Goal: Find contact information: Find contact information

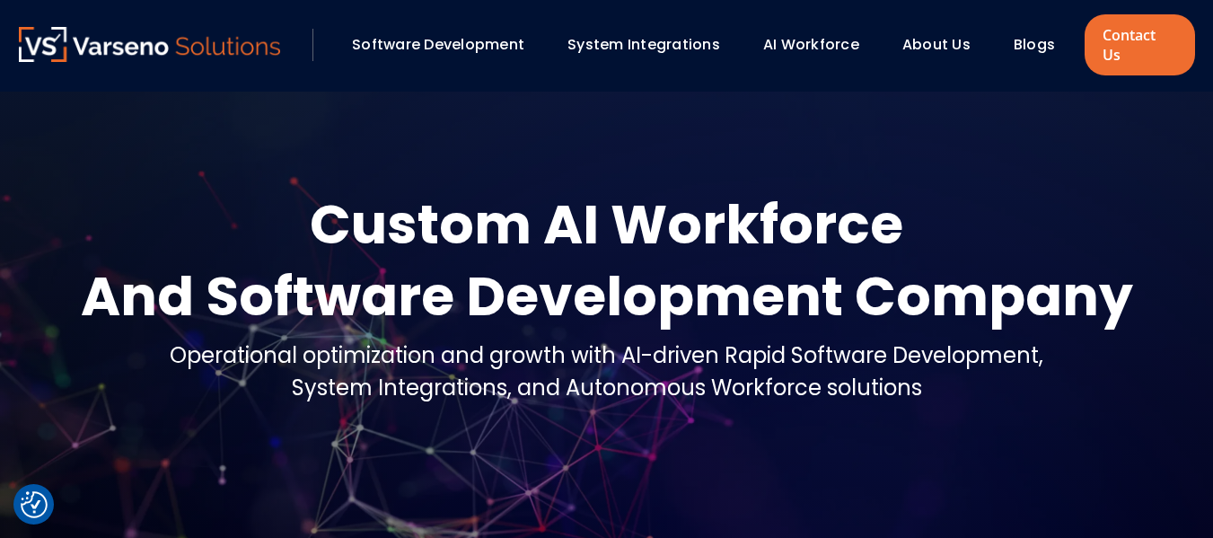
click at [948, 37] on link "About Us" at bounding box center [936, 44] width 68 height 21
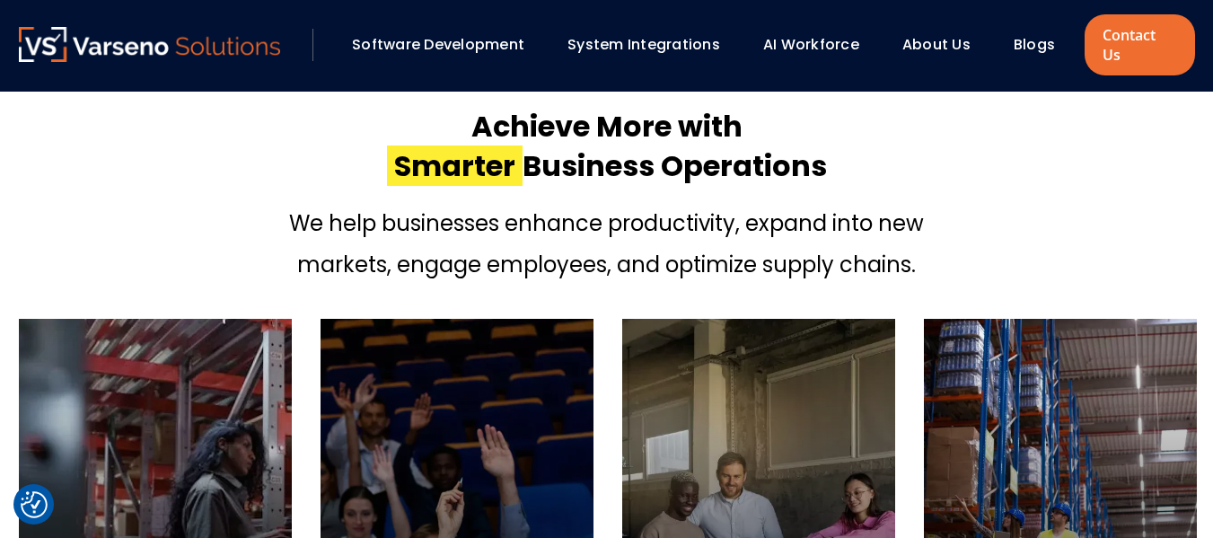
scroll to position [628, 0]
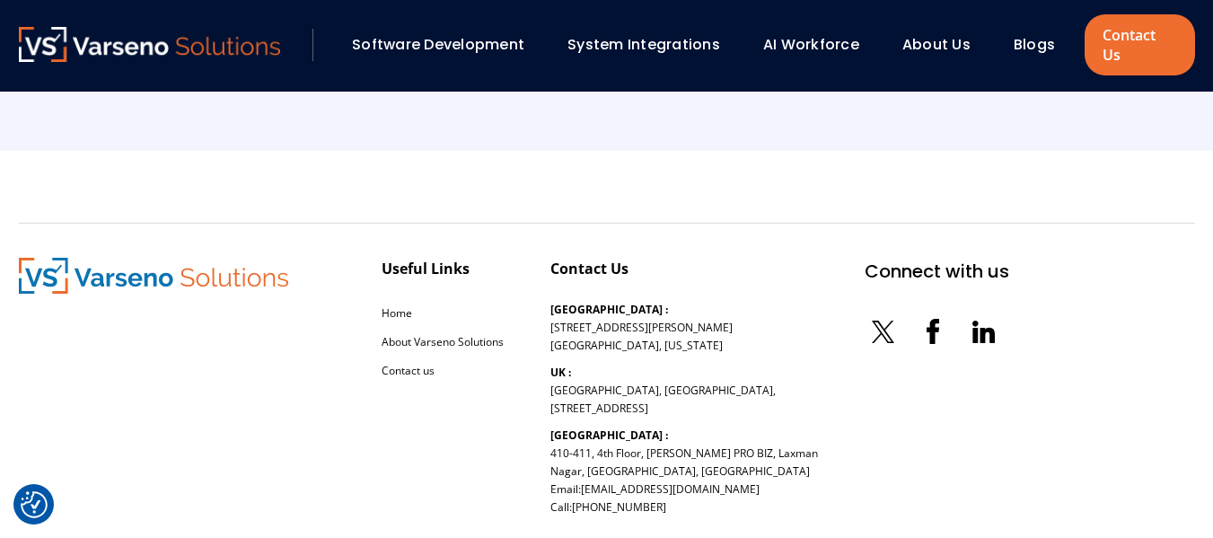
scroll to position [4230, 0]
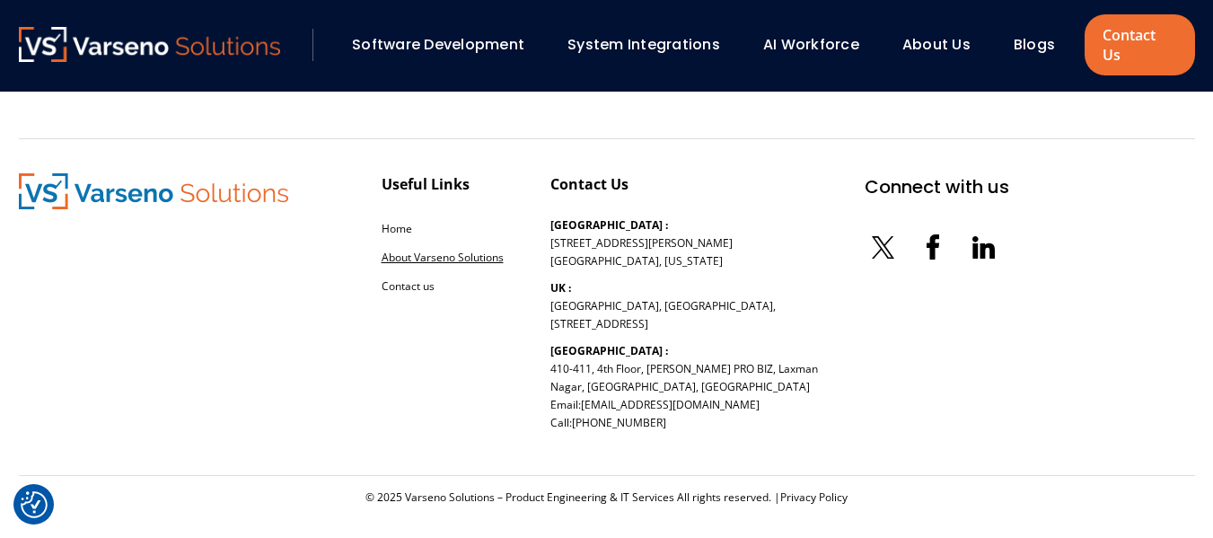
click at [424, 250] on link "About Varseno Solutions" at bounding box center [442, 257] width 122 height 15
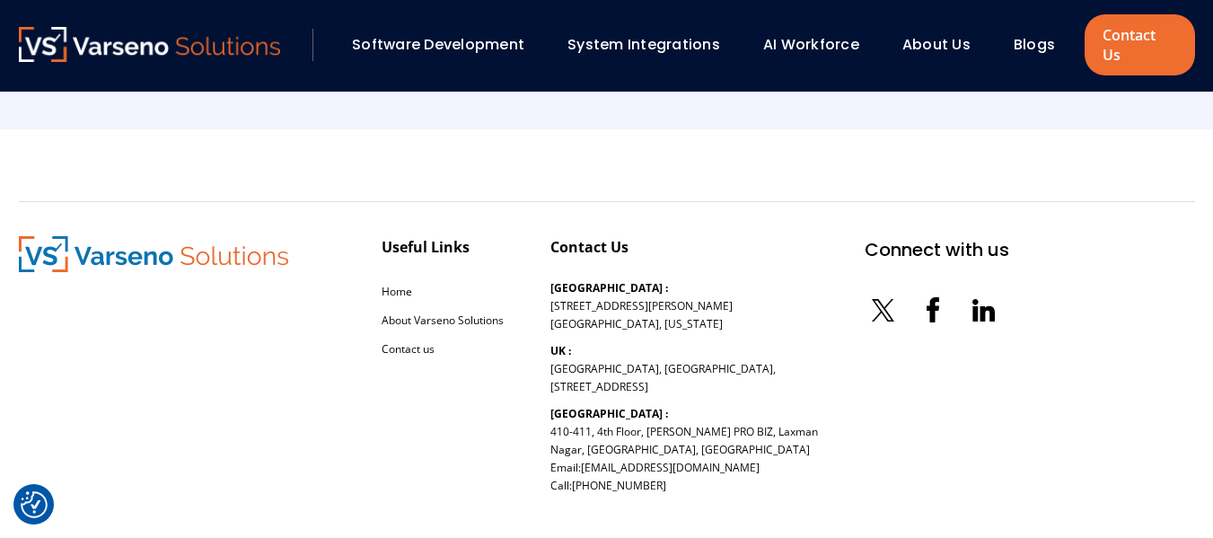
scroll to position [4230, 0]
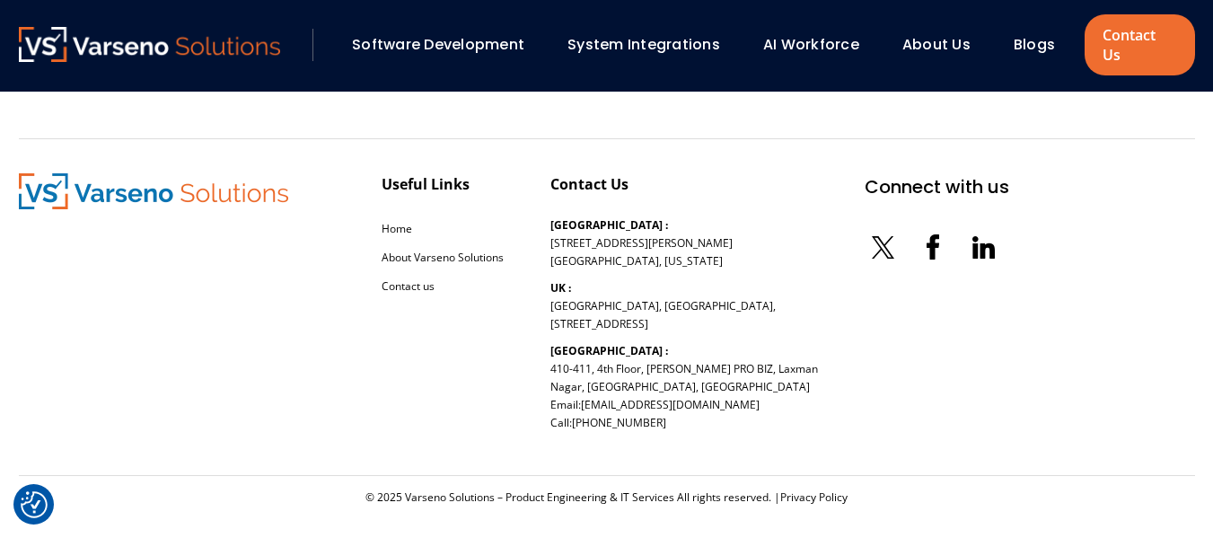
click at [416, 34] on link "Software Development" at bounding box center [438, 44] width 172 height 21
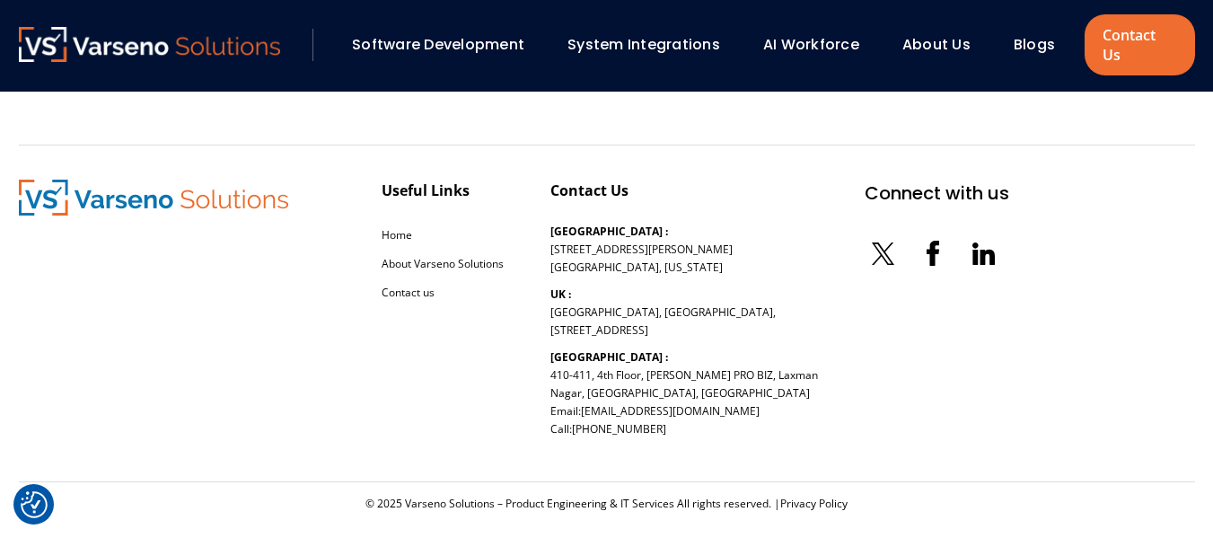
scroll to position [2902, 0]
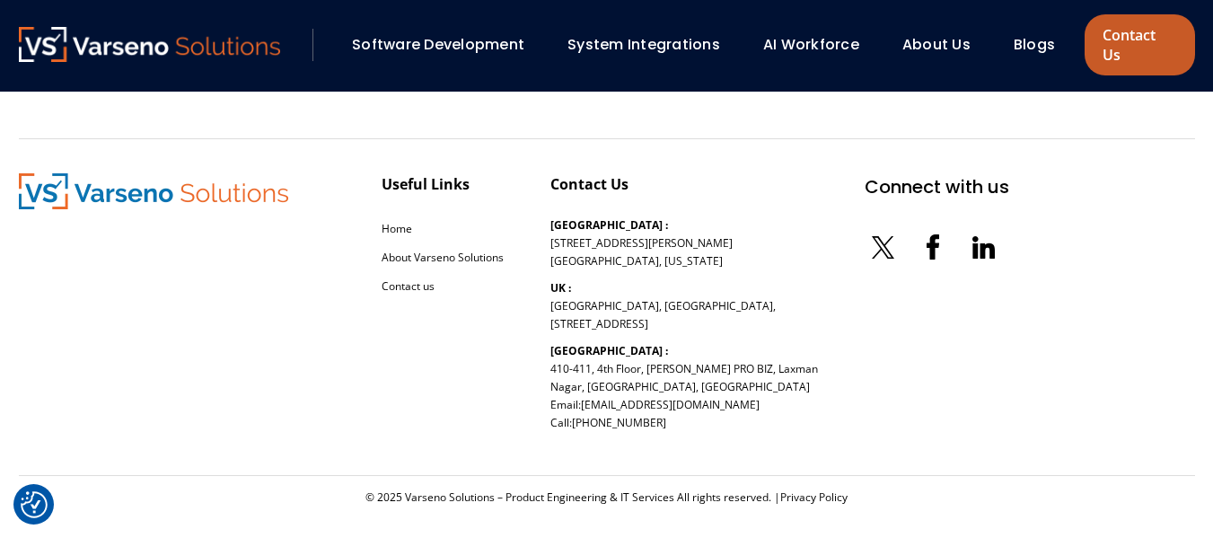
click at [1141, 28] on link "Contact Us" at bounding box center [1139, 44] width 110 height 61
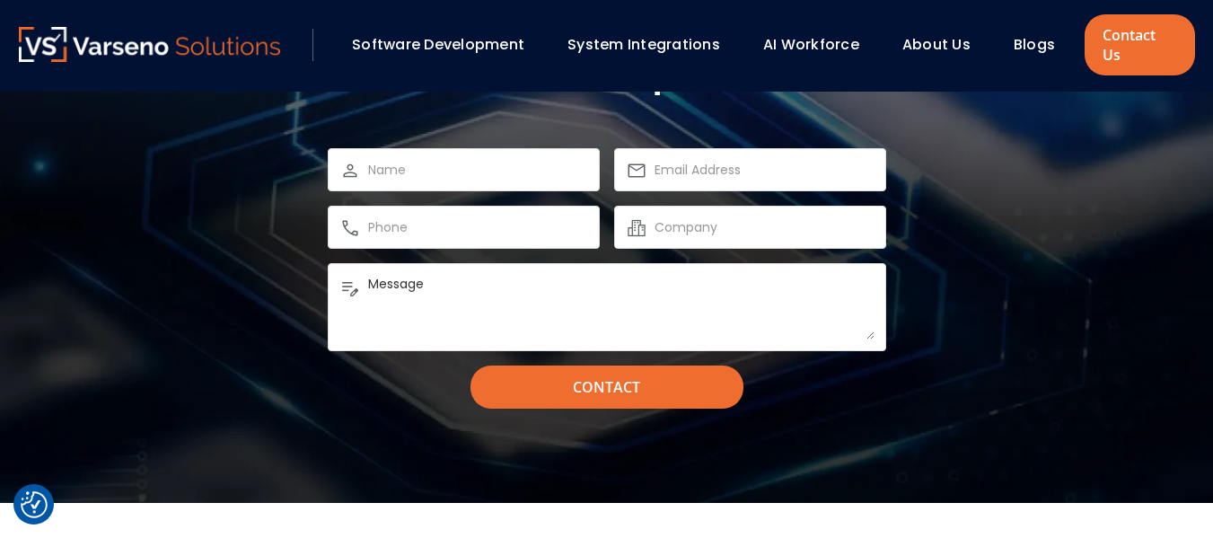
scroll to position [1636, 0]
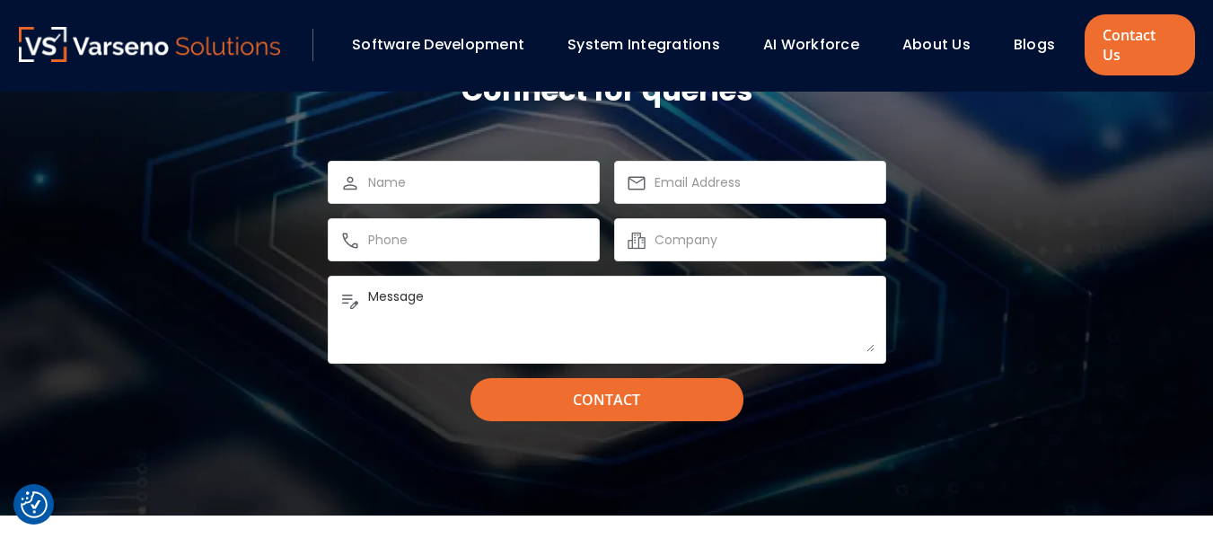
click at [346, 288] on img at bounding box center [350, 299] width 22 height 22
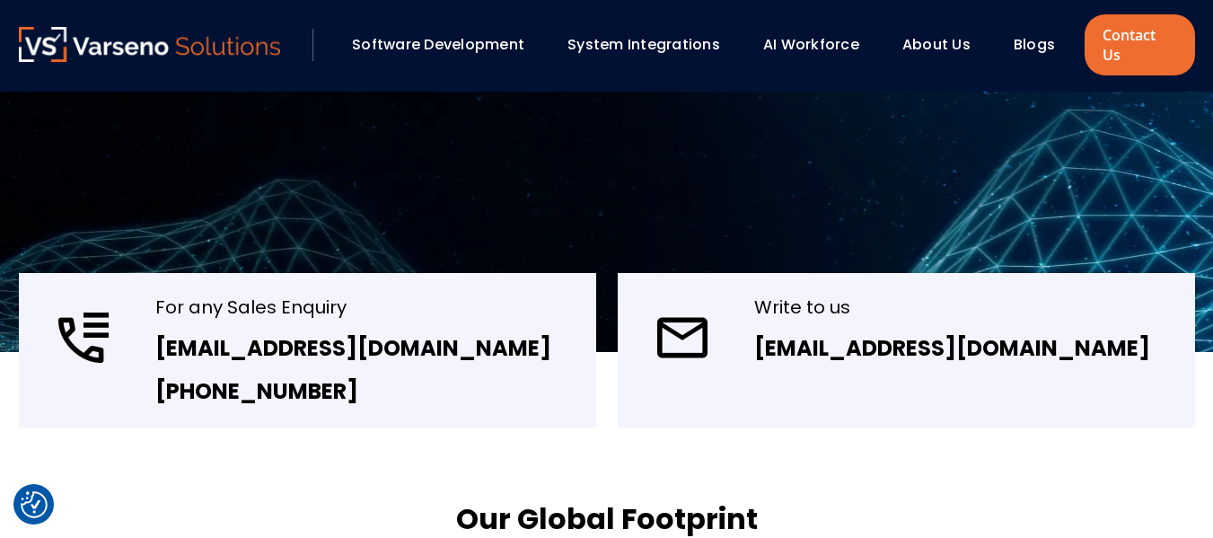
scroll to position [290, 0]
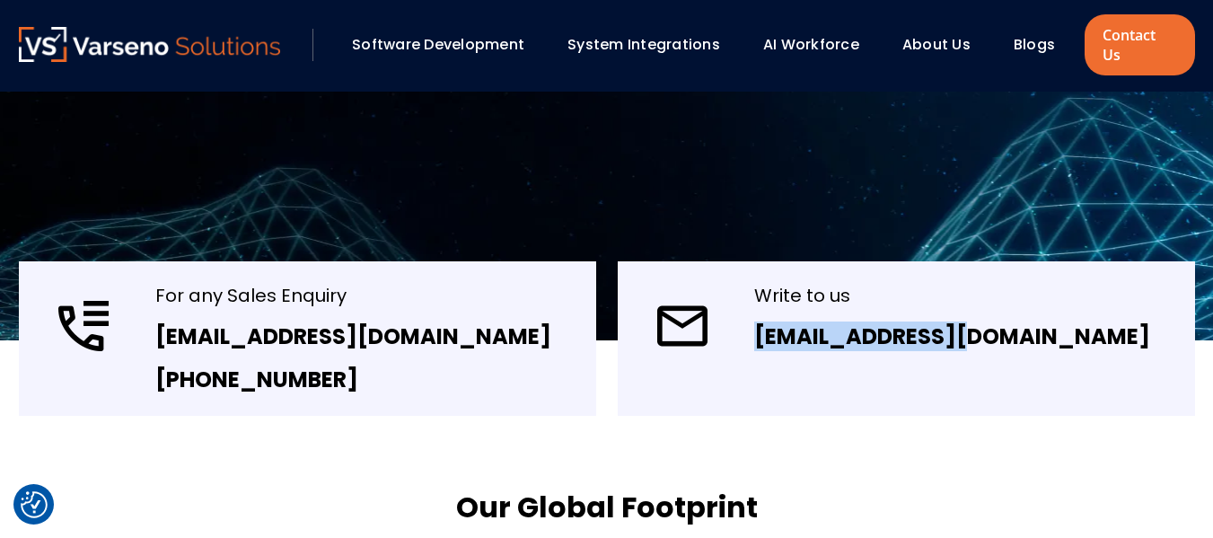
drag, startPoint x: 974, startPoint y: 322, endPoint x: 744, endPoint y: 309, distance: 230.2
click at [744, 309] on div "Write to us [EMAIL_ADDRESS][DOMAIN_NAME]" at bounding box center [906, 338] width 577 height 154
copy link "[EMAIL_ADDRESS][DOMAIN_NAME]"
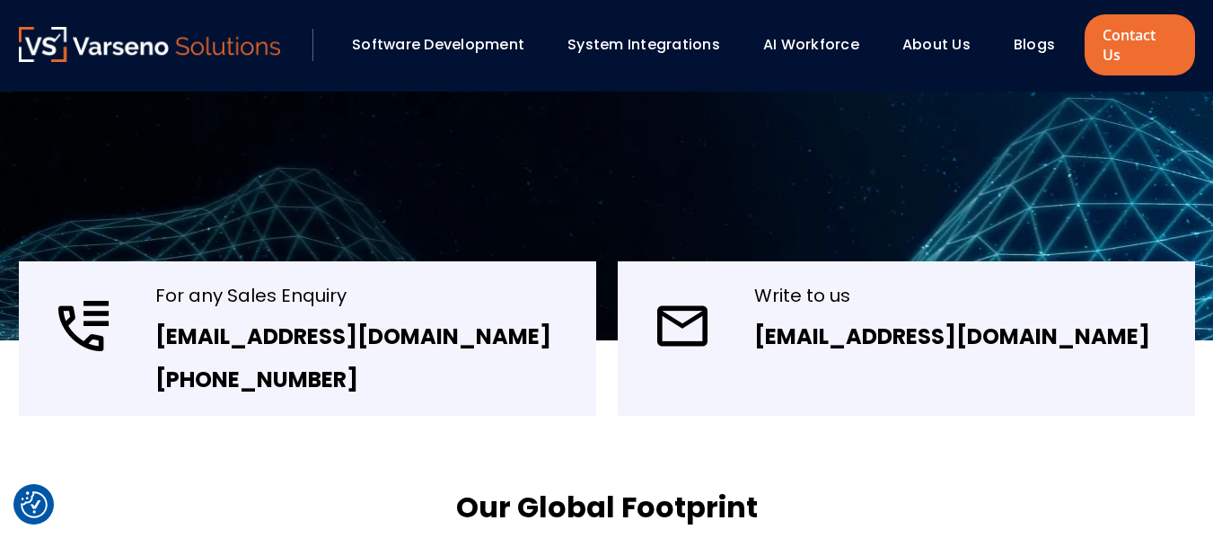
click at [731, 325] on div "Write to us [EMAIL_ADDRESS][DOMAIN_NAME]" at bounding box center [906, 338] width 577 height 154
click at [812, 321] on link "[EMAIL_ADDRESS][DOMAIN_NAME]" at bounding box center [952, 336] width 396 height 30
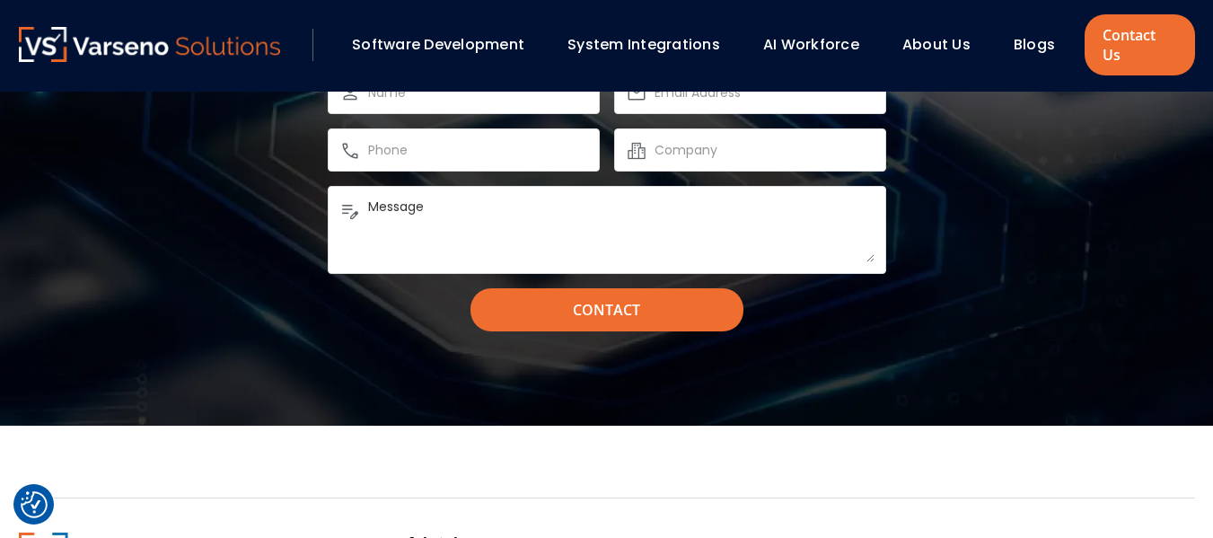
scroll to position [2085, 0]
